Goal: Information Seeking & Learning: Learn about a topic

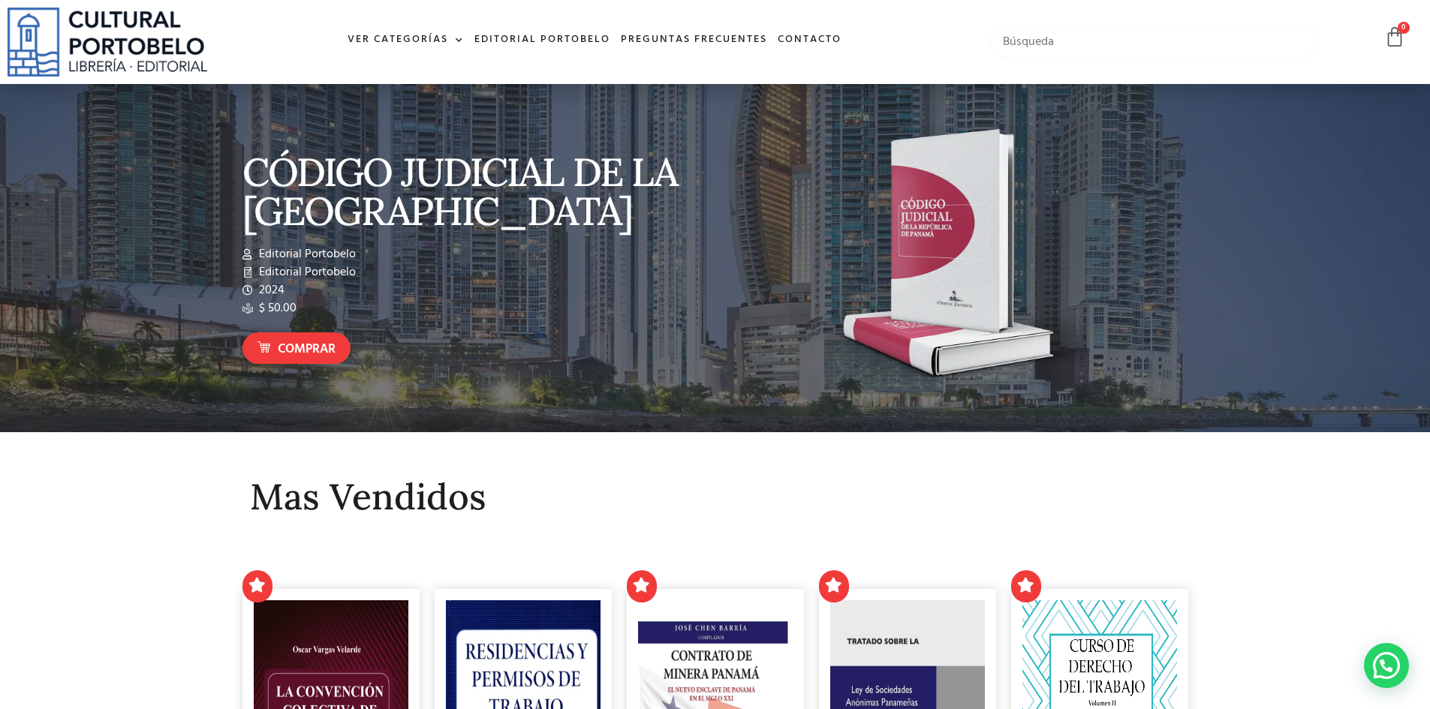
click at [1024, 45] on input "text" at bounding box center [1154, 42] width 329 height 32
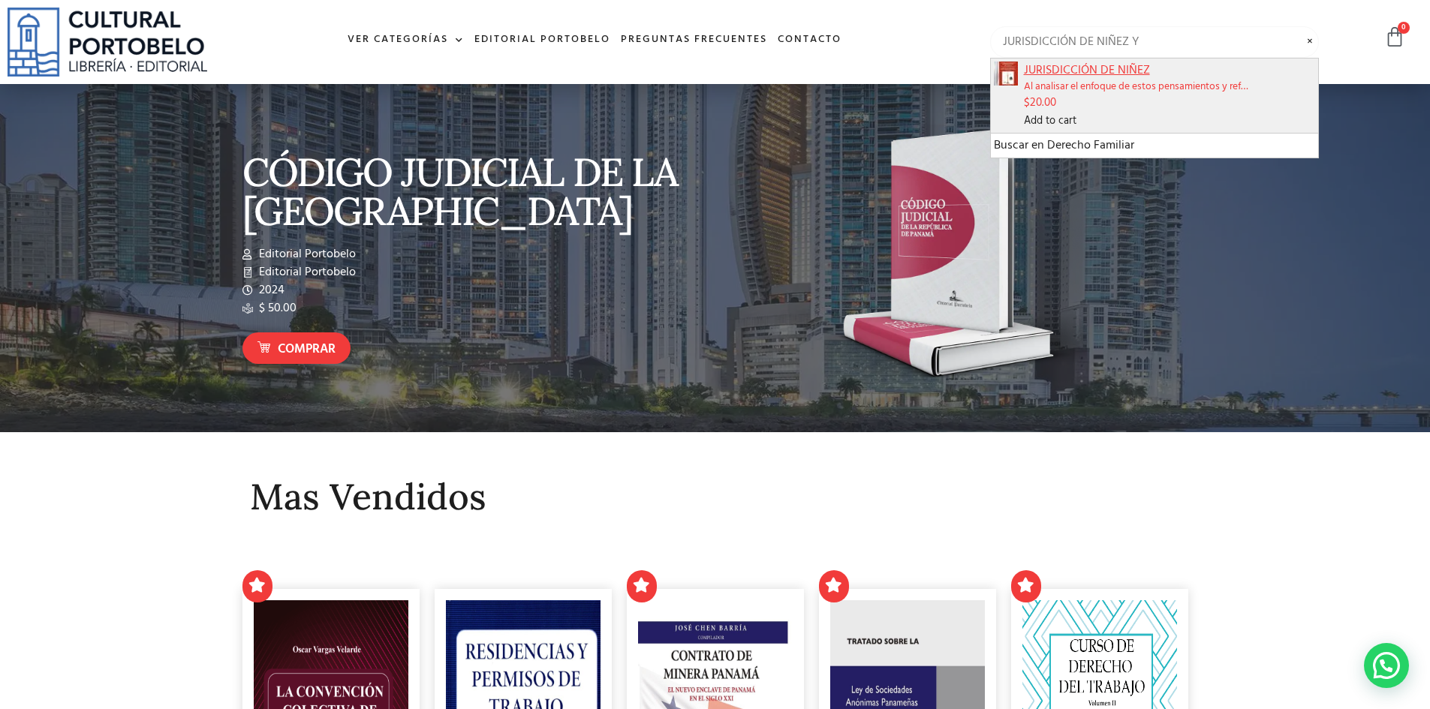
type input "JURISDICCIÓN DE NIÑEZ Y"
click at [1072, 71] on span "JURISDICCIÓN DE NIÑEZ" at bounding box center [1170, 71] width 292 height 18
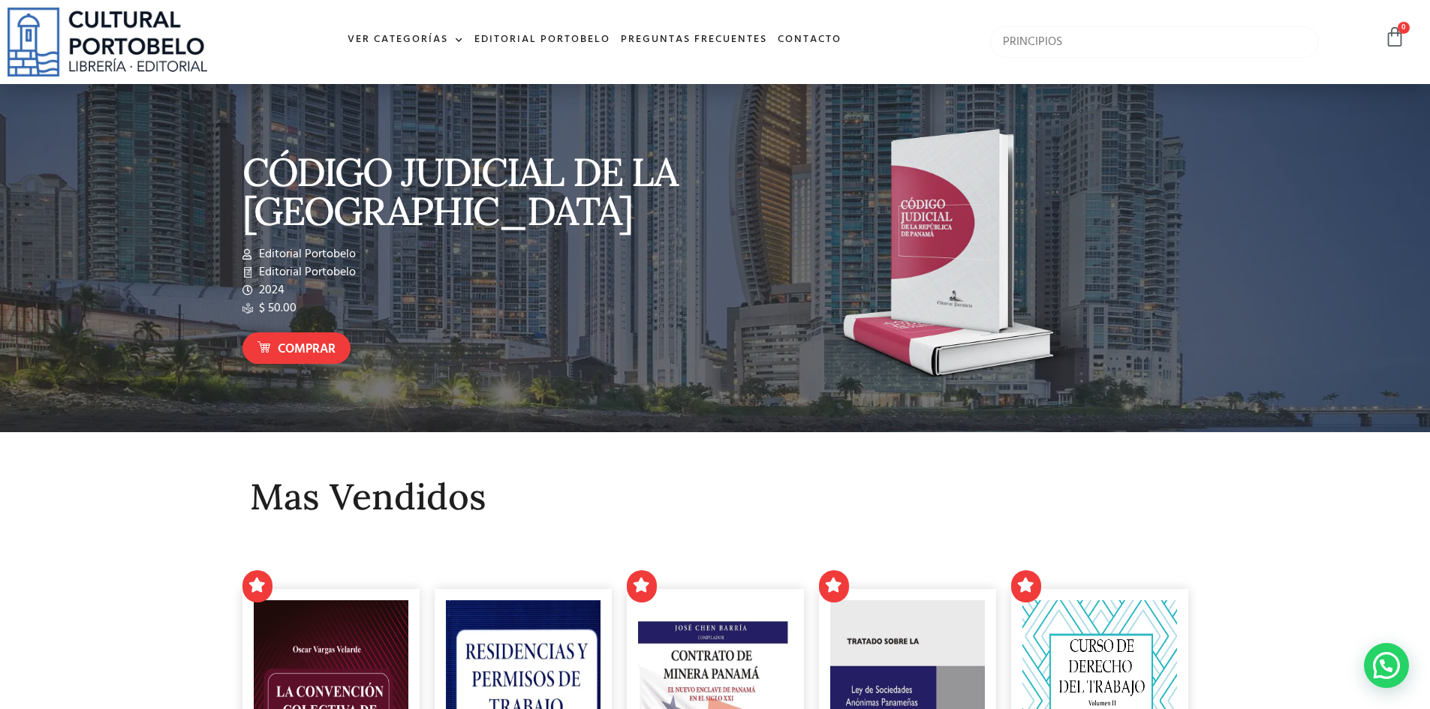
type input "PRINCIPIOS"
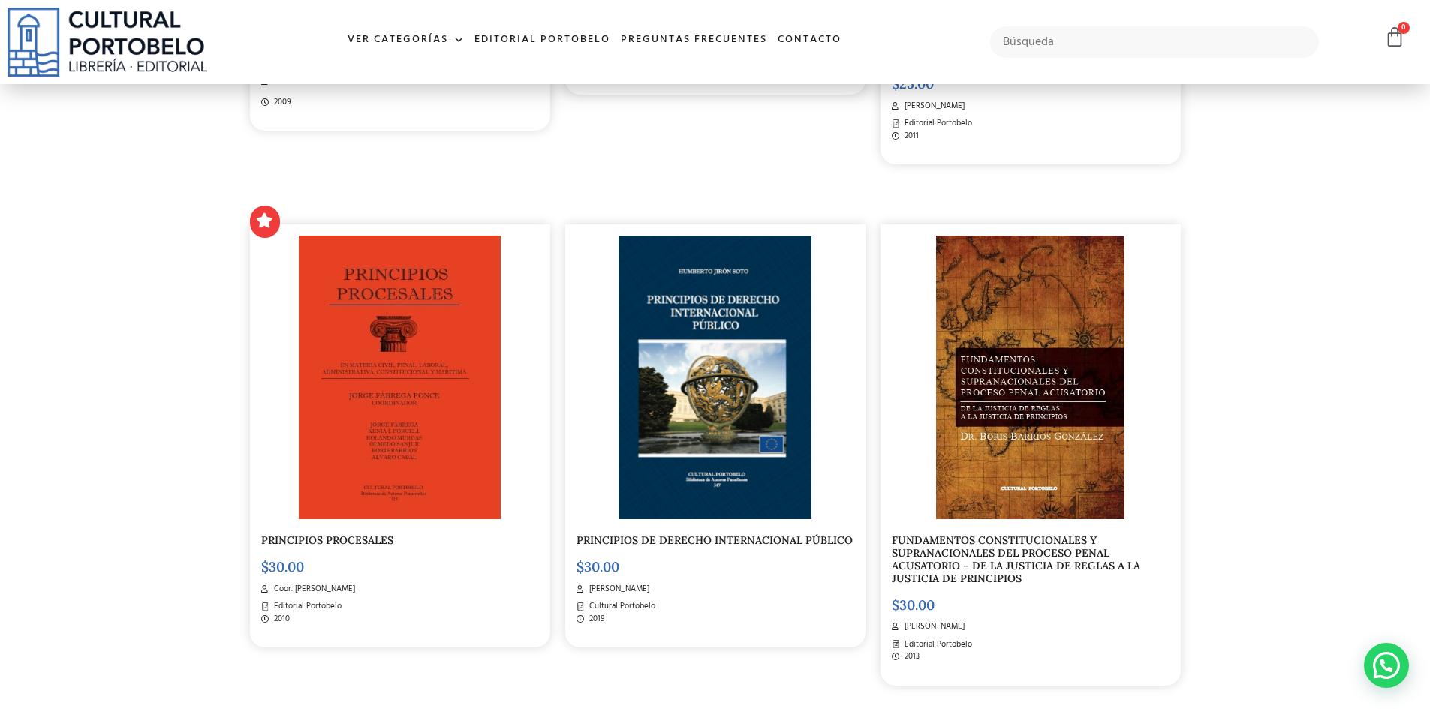
scroll to position [825, 0]
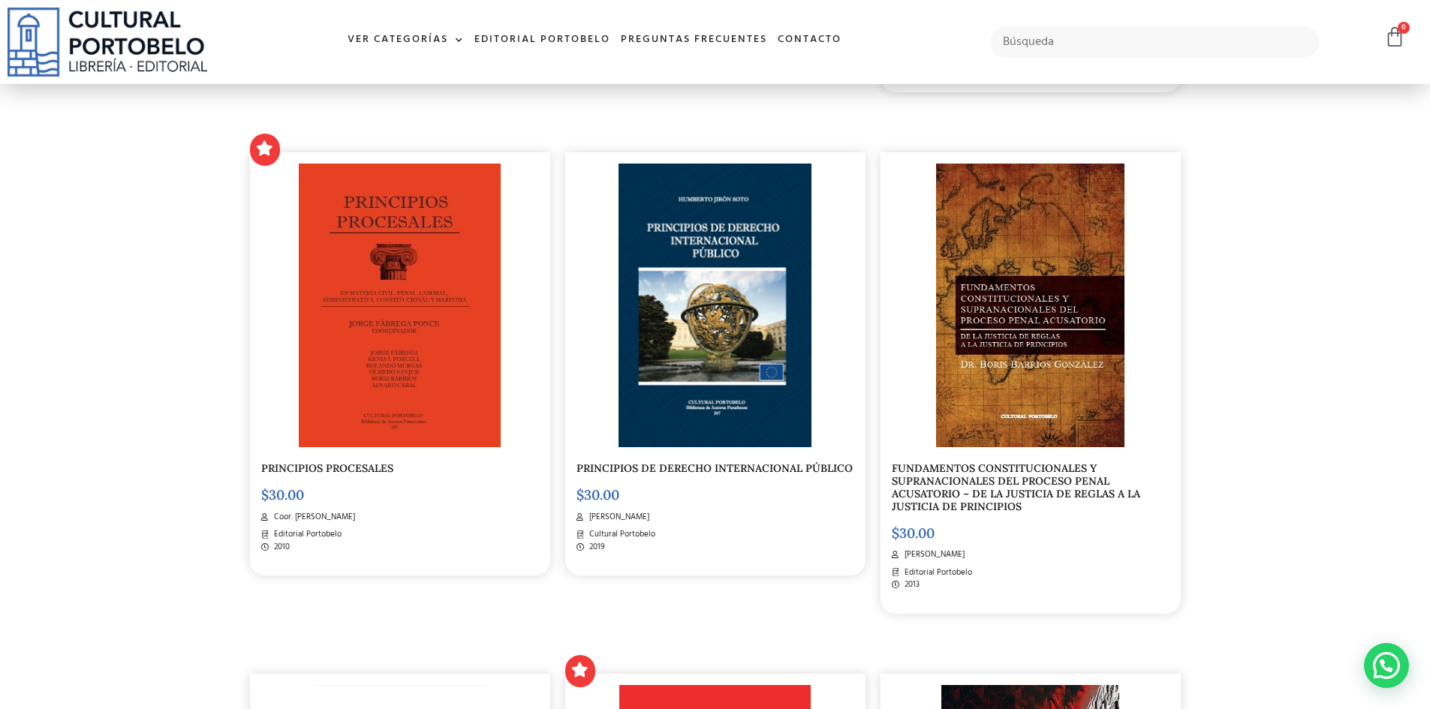
click at [359, 466] on link "PRINCIPIOS PROCESALES" at bounding box center [327, 468] width 132 height 14
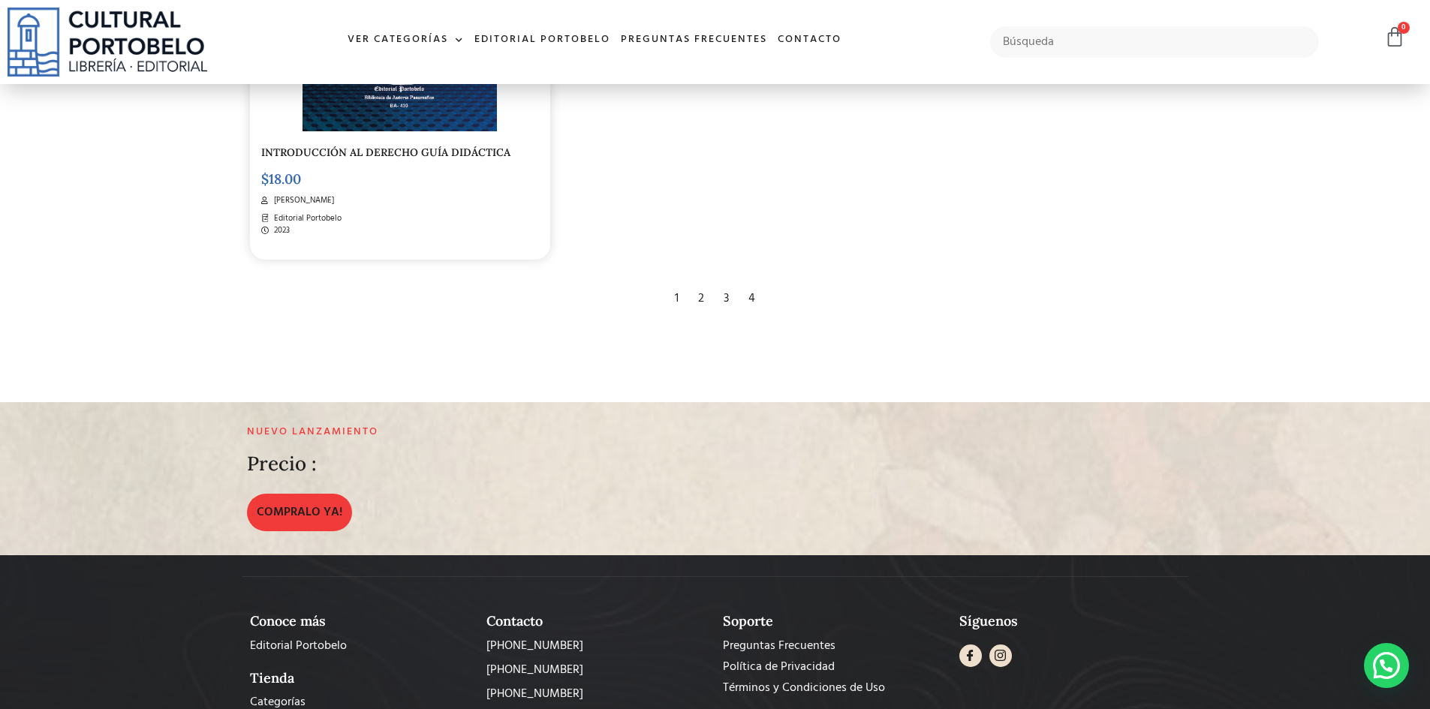
scroll to position [3152, 0]
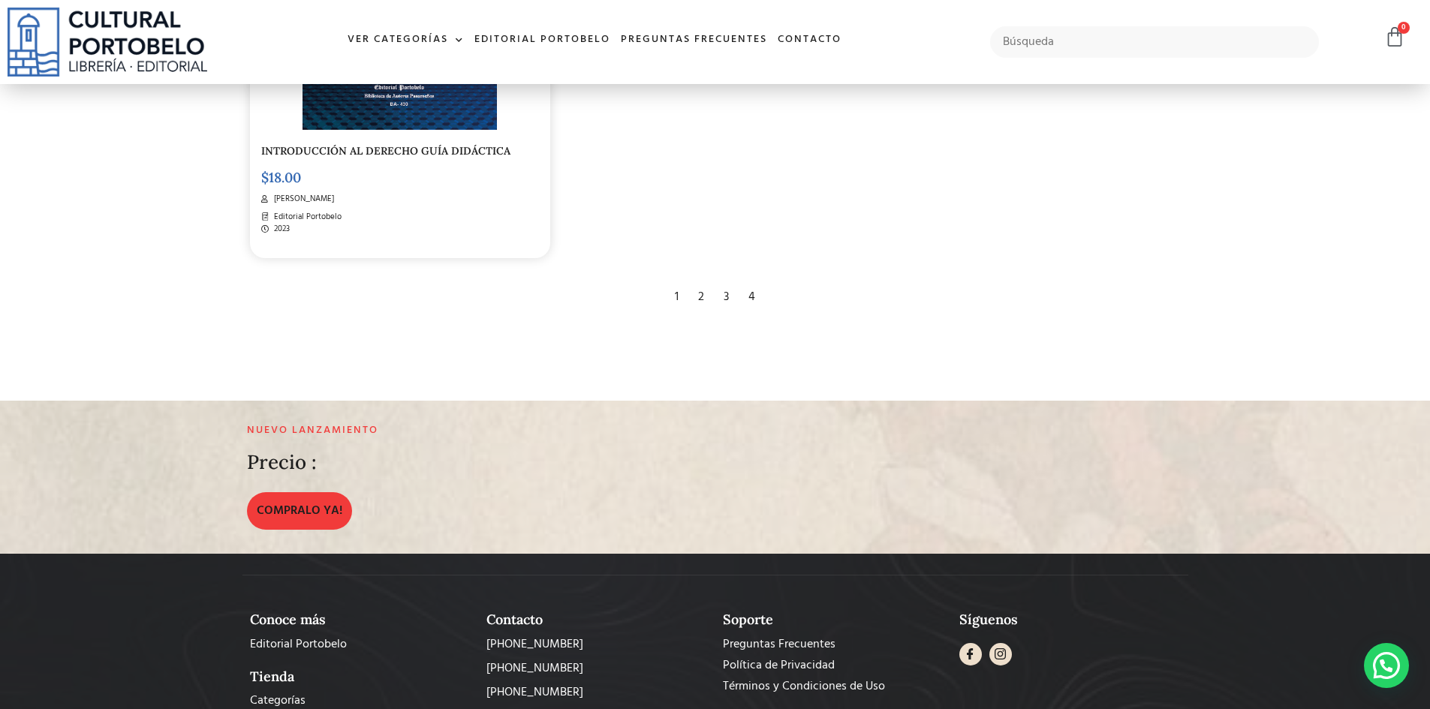
click at [705, 296] on div "2" at bounding box center [700, 297] width 21 height 33
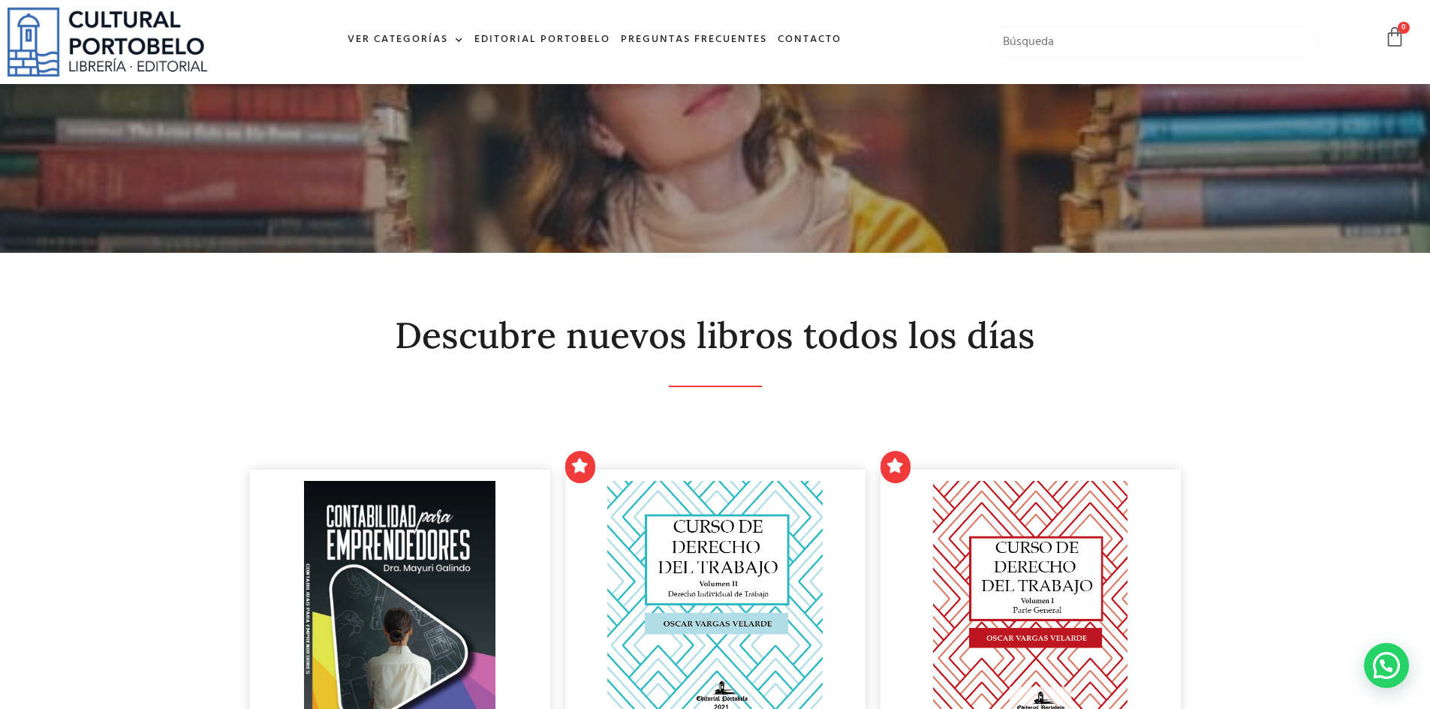
click at [1064, 46] on input "text" at bounding box center [1154, 42] width 329 height 32
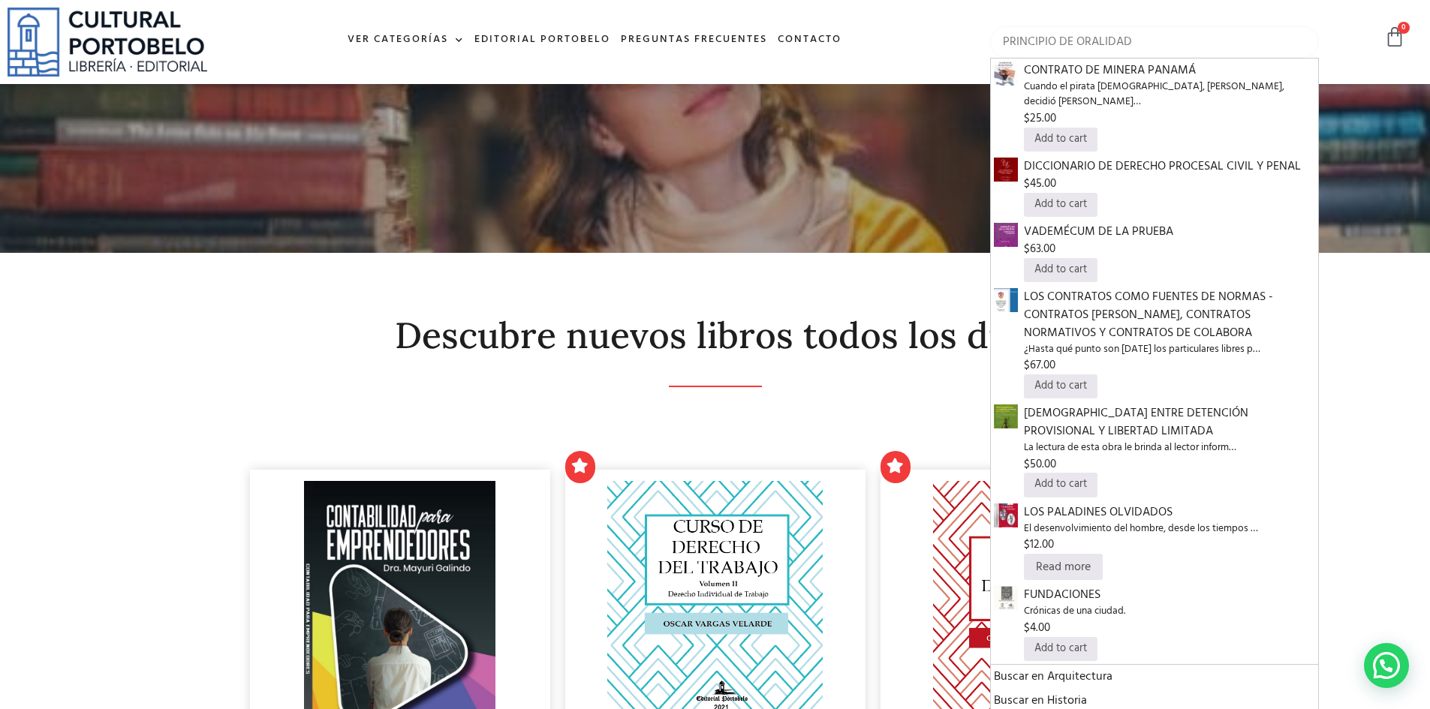
type input "PRINCIPIO DE ORALIDAD"
